Goal: Task Accomplishment & Management: Manage account settings

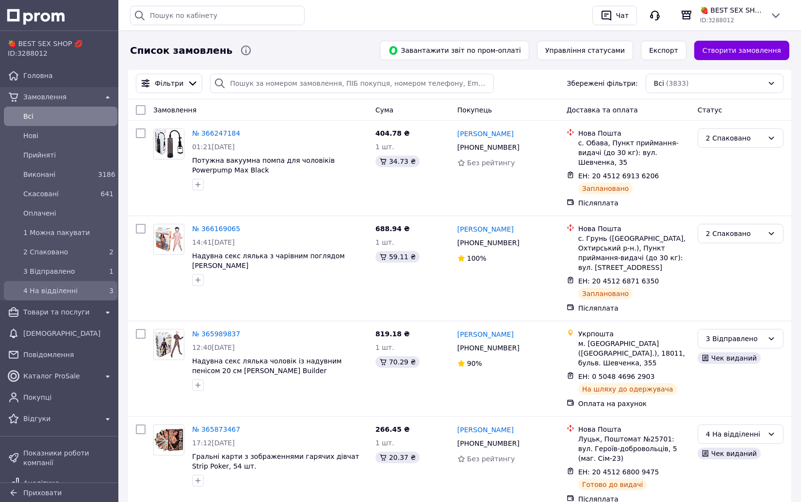
click at [60, 293] on span "4 На відділенні" at bounding box center [58, 291] width 71 height 10
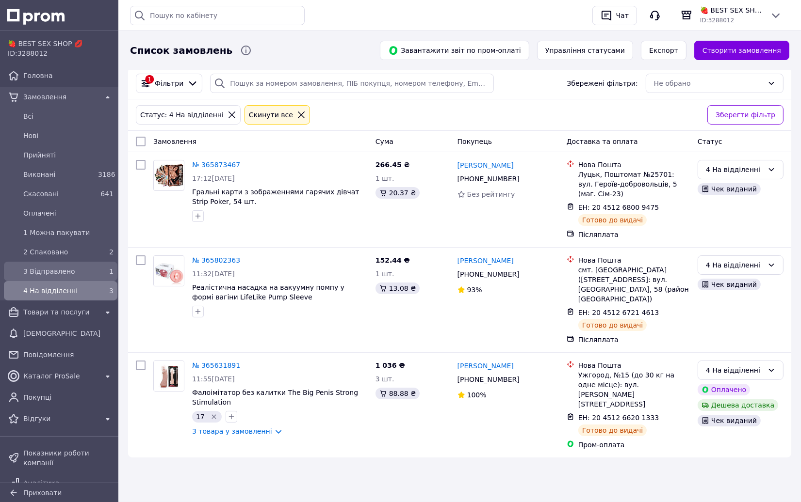
click at [48, 267] on span "3 Відправлено" at bounding box center [58, 272] width 71 height 10
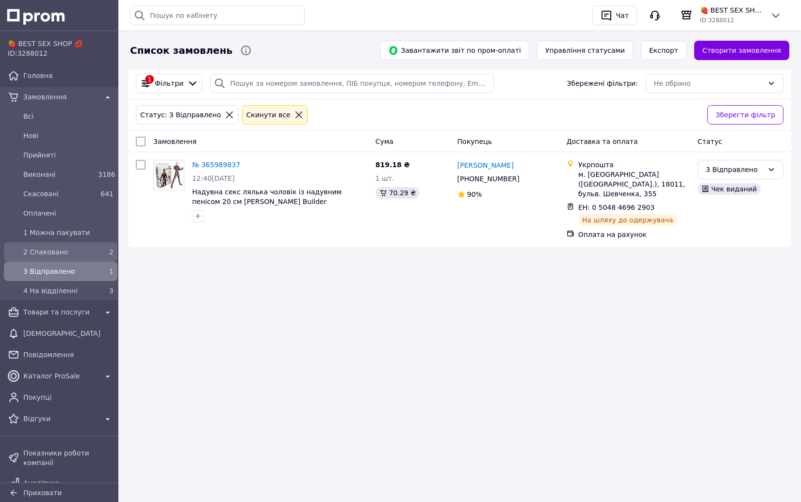
click at [79, 258] on div "2 Спаковано" at bounding box center [58, 252] width 75 height 14
